Goal: Find specific page/section: Find specific page/section

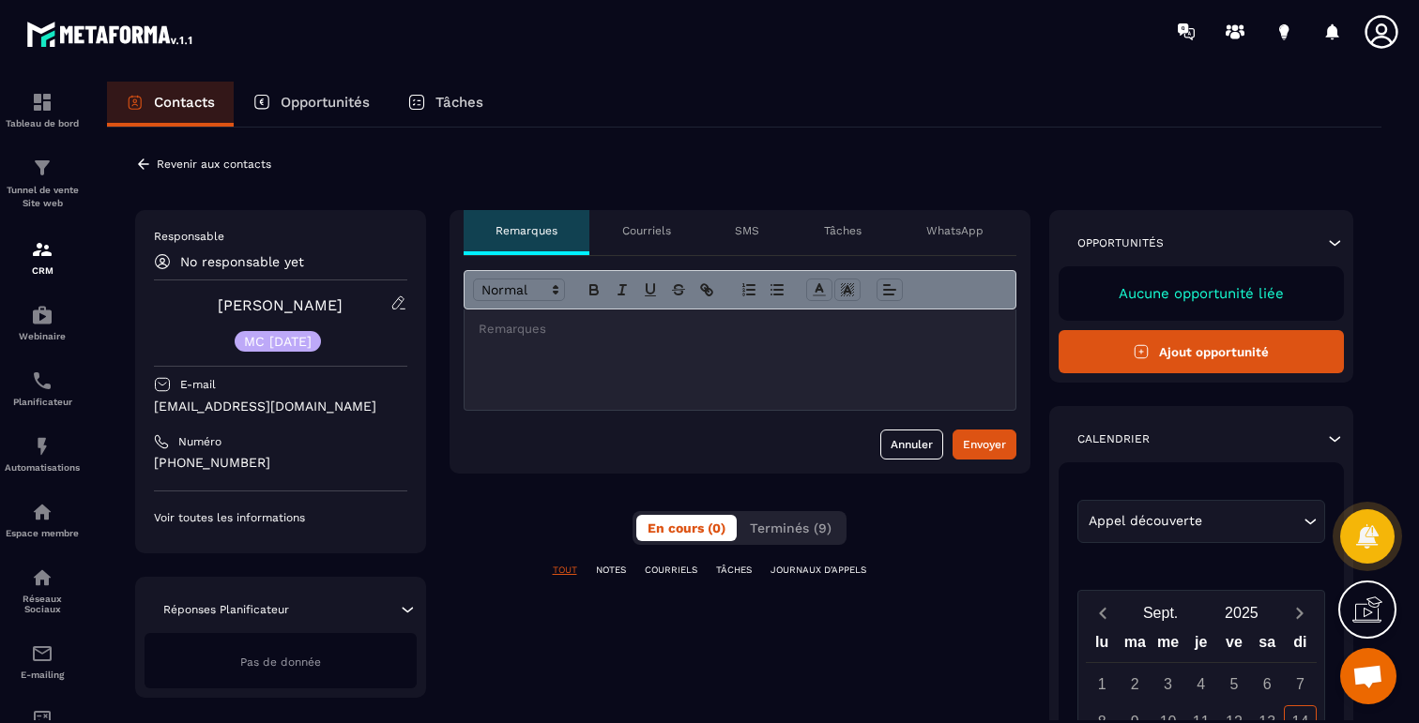
click at [674, 567] on p "COURRIELS" at bounding box center [671, 570] width 53 height 13
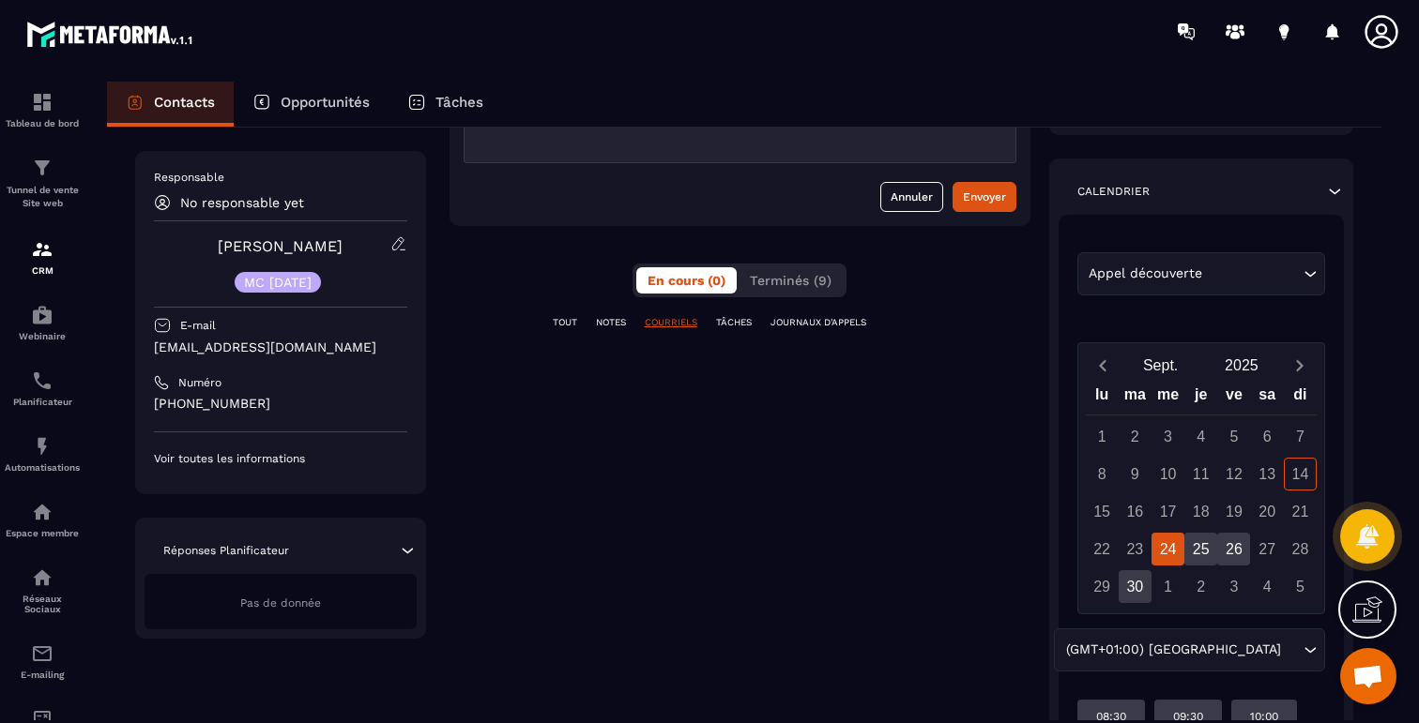
scroll to position [225, 0]
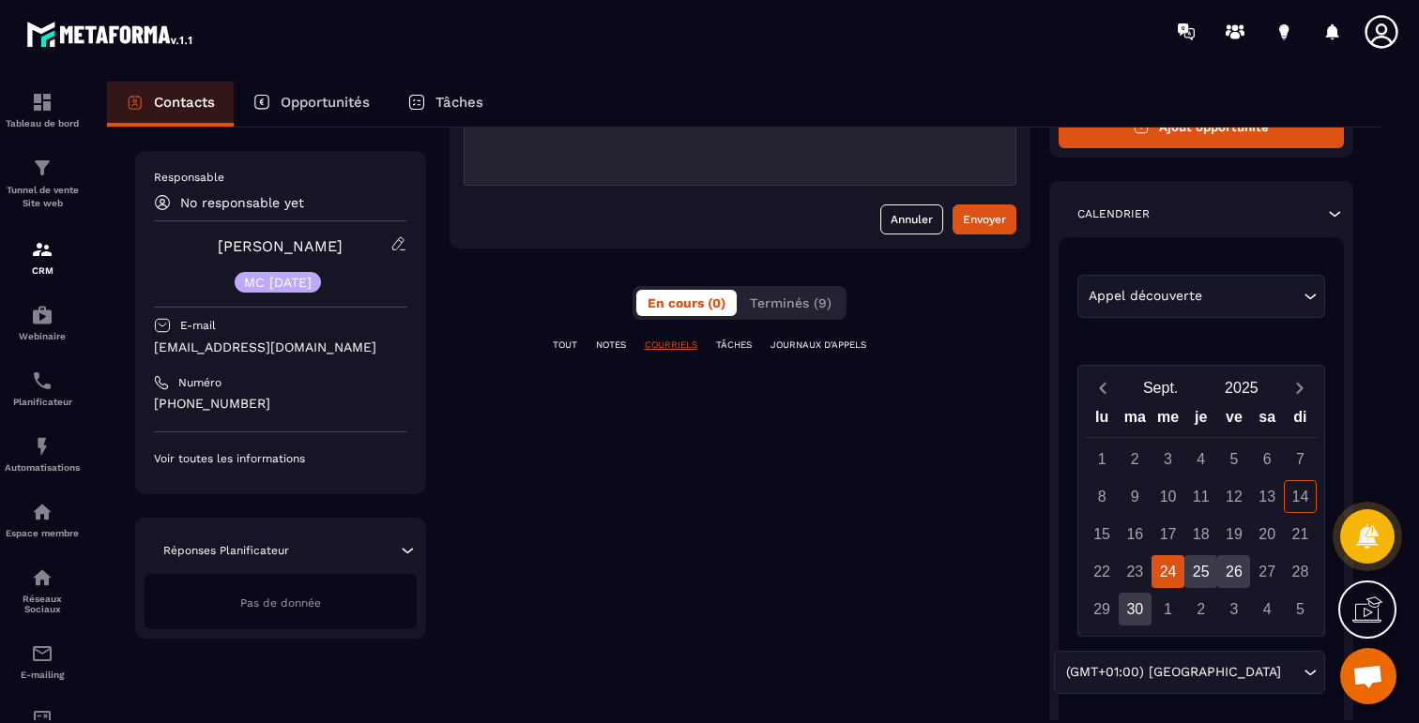
click at [620, 343] on p "NOTES" at bounding box center [611, 345] width 30 height 13
click at [728, 352] on div "TOUT NOTES COURRIELS TÂCHES JOURNAUX D'APPELS" at bounding box center [739, 357] width 581 height 37
click at [732, 350] on p "TÂCHES" at bounding box center [734, 345] width 36 height 13
click at [793, 351] on p "JOURNAUX D'APPELS" at bounding box center [818, 345] width 96 height 13
click at [676, 341] on p "COURRIELS" at bounding box center [671, 345] width 53 height 13
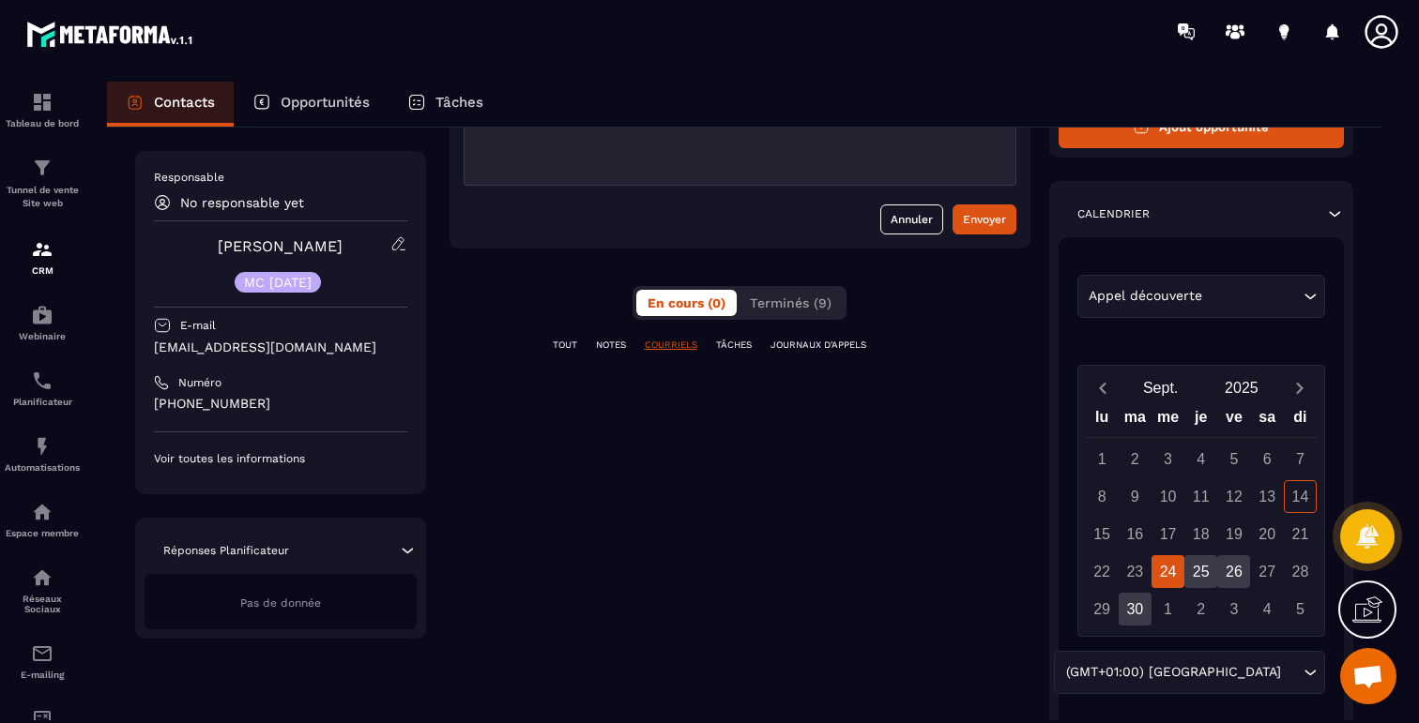
click at [597, 339] on p "NOTES" at bounding box center [611, 345] width 30 height 13
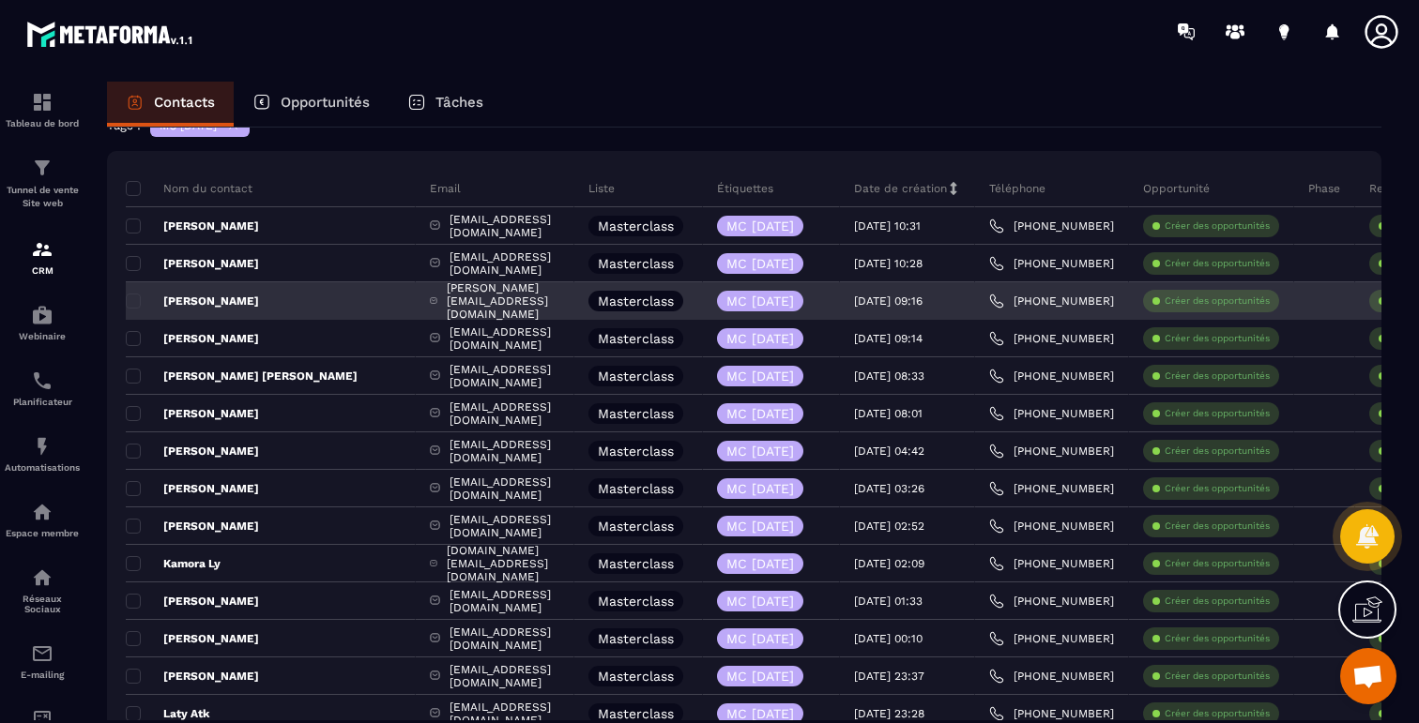
scroll to position [21, 0]
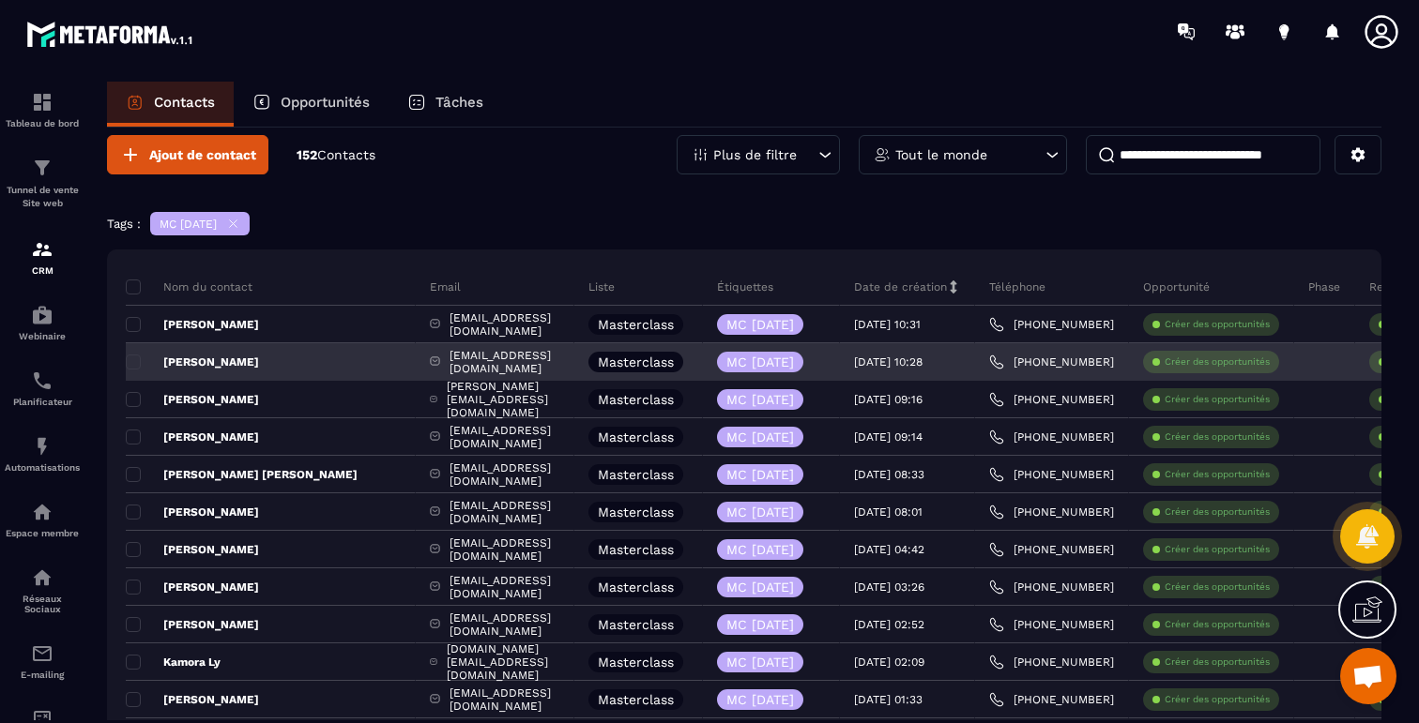
click at [198, 366] on p "[PERSON_NAME]" at bounding box center [192, 362] width 133 height 15
